Goal: Entertainment & Leisure: Consume media (video, audio)

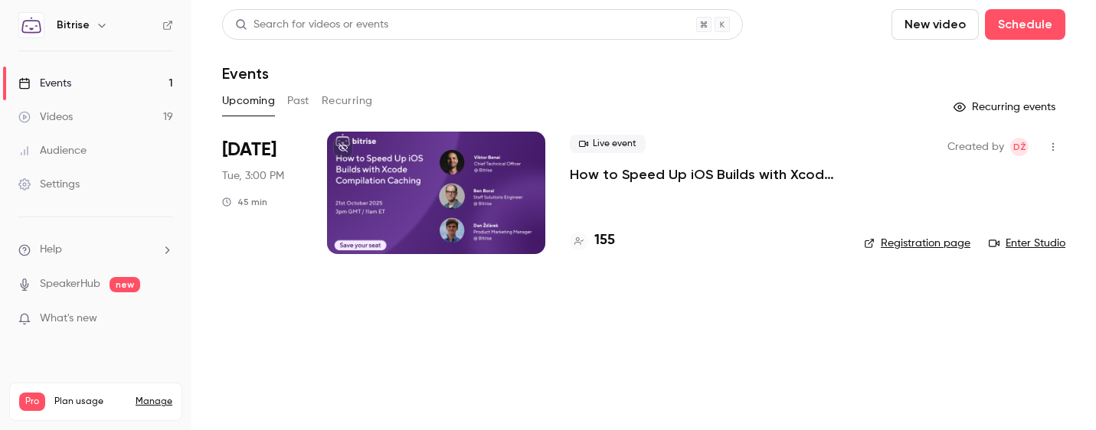
click at [300, 94] on button "Past" at bounding box center [298, 101] width 22 height 25
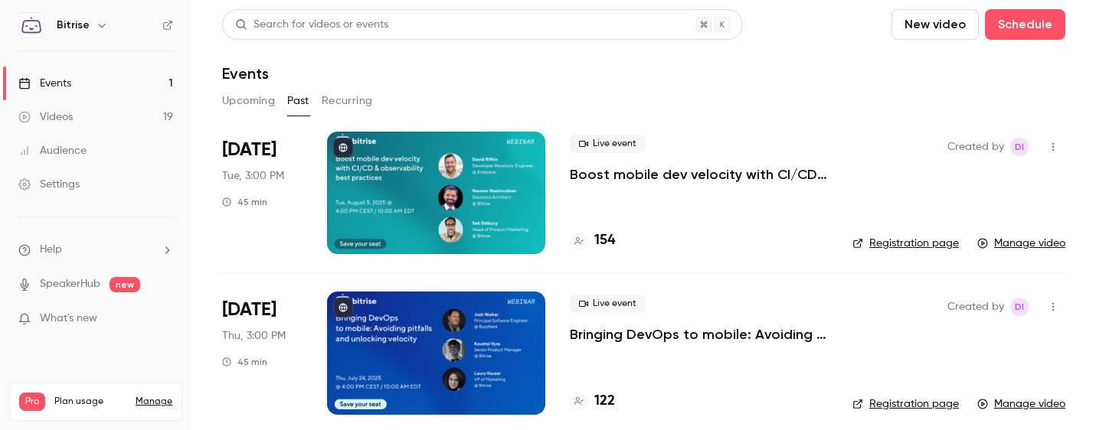
click at [634, 176] on p "Boost mobile dev velocity with CI/CD & observability best practices" at bounding box center [699, 174] width 258 height 18
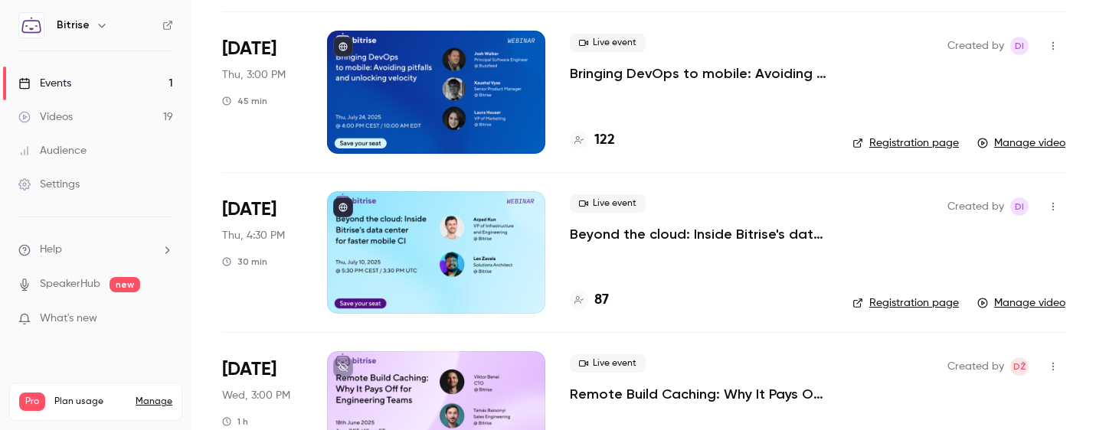
scroll to position [290, 0]
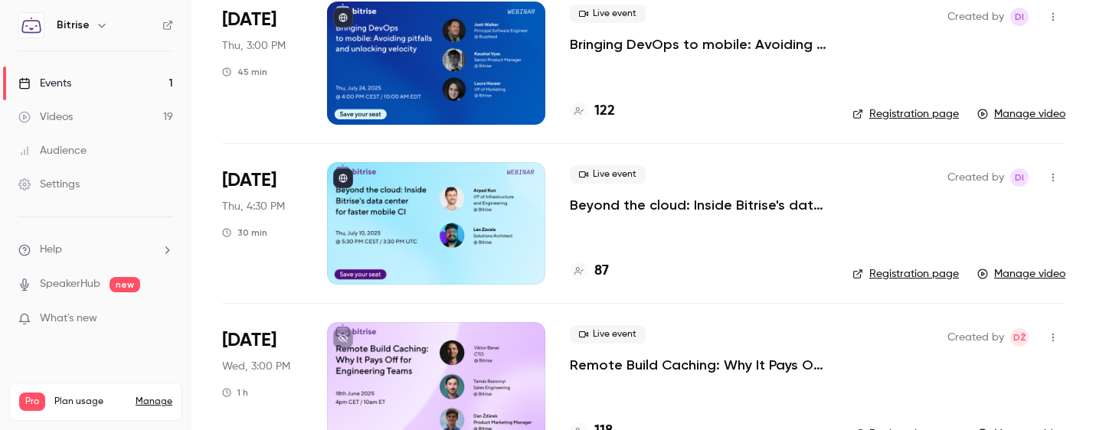
click at [596, 49] on p "Bringing DevOps to mobile: Avoiding pitfalls and unlocking velocity" at bounding box center [699, 44] width 258 height 18
